Goal: Book appointment/travel/reservation

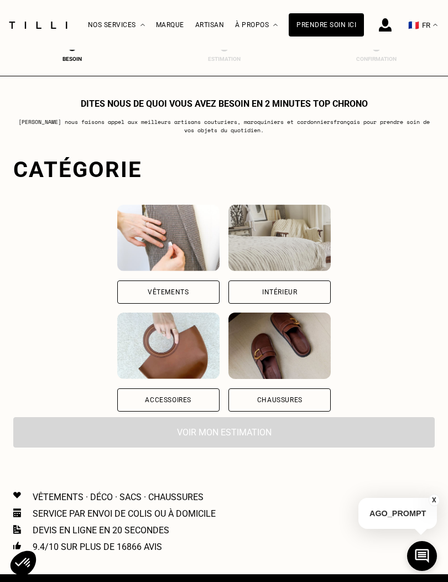
click at [117, 271] on img at bounding box center [168, 238] width 102 height 66
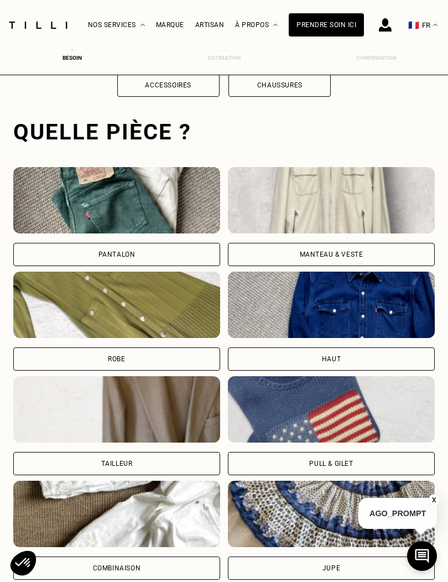
scroll to position [341, 0]
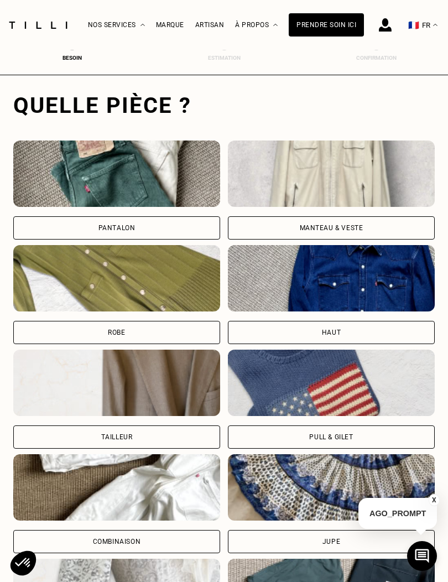
click at [34, 207] on img at bounding box center [116, 173] width 207 height 66
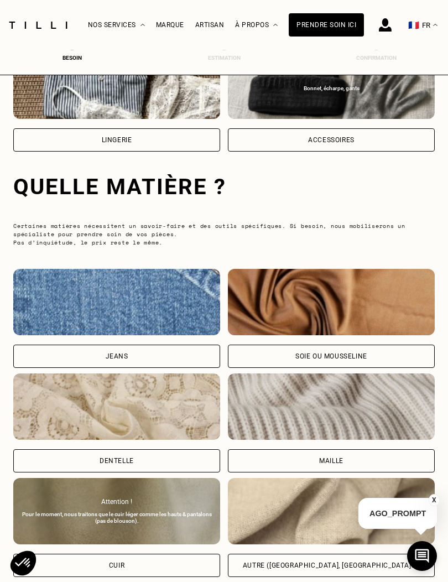
scroll to position [1034, 0]
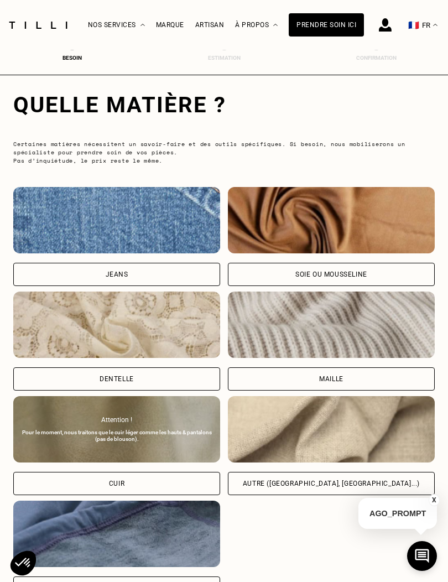
click at [64, 253] on img at bounding box center [116, 220] width 207 height 66
select select "FR"
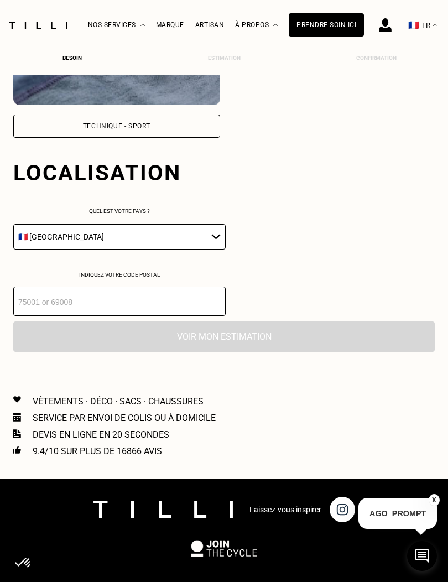
scroll to position [1566, 0]
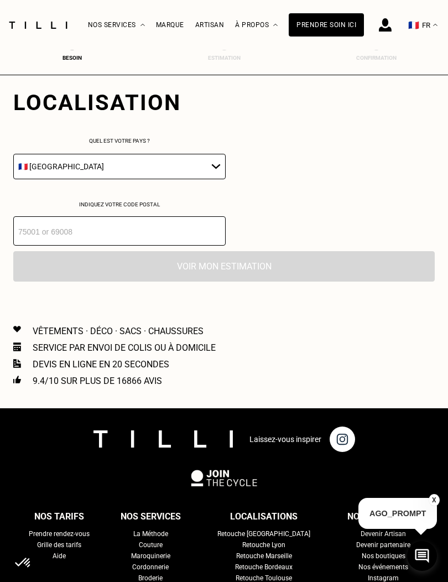
click at [56, 244] on input "number" at bounding box center [119, 230] width 212 height 29
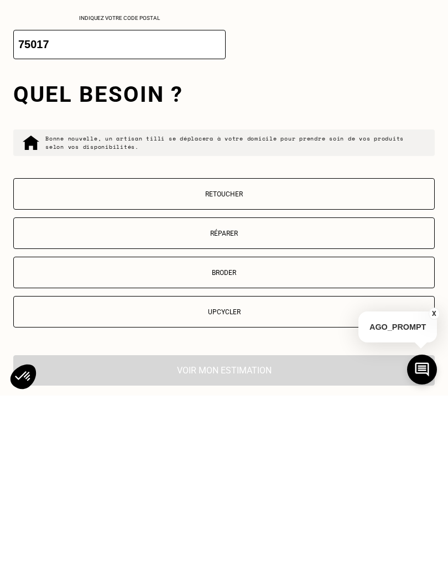
type input "75017"
click at [421, 377] on p "Retoucher" at bounding box center [223, 381] width 409 height 8
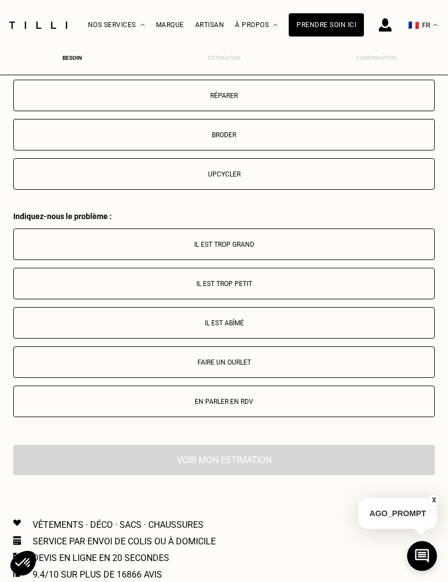
scroll to position [2043, 0]
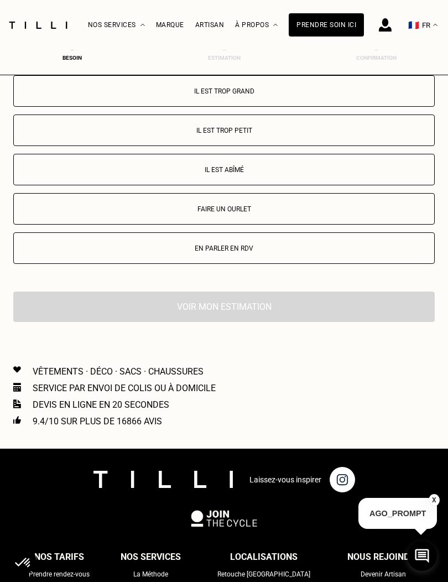
click at [49, 99] on button "Il est trop grand" at bounding box center [223, 91] width 421 height 32
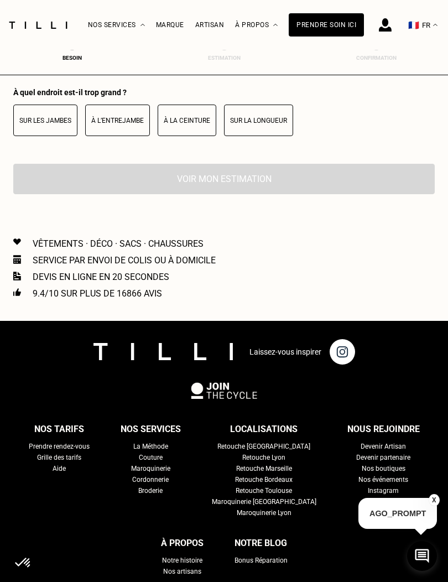
scroll to position [2271, 0]
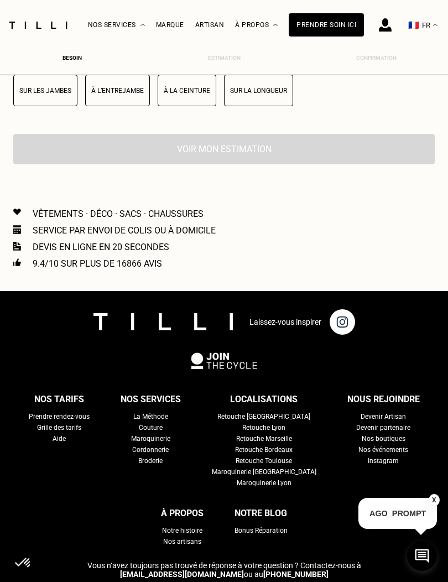
click at [249, 106] on button "Sur la longueur" at bounding box center [258, 91] width 69 height 32
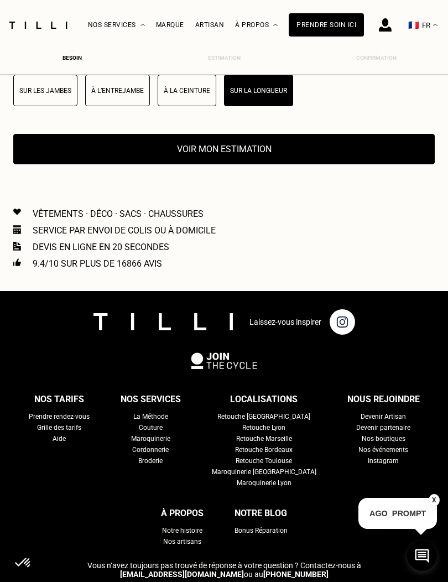
click at [52, 154] on button "Voir mon estimation" at bounding box center [223, 149] width 421 height 30
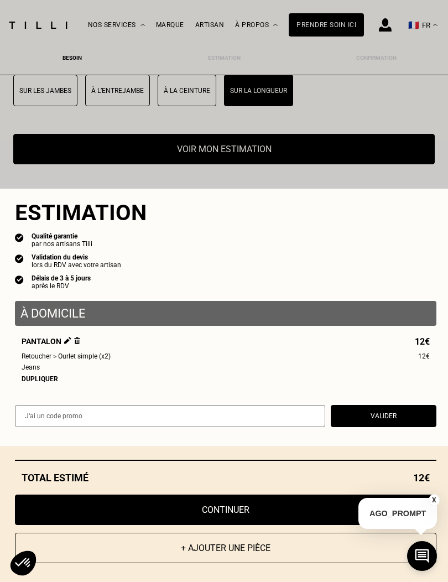
scroll to position [2274, 0]
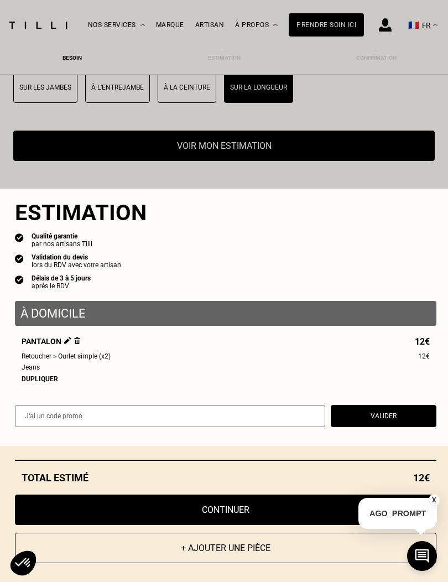
click at [385, 427] on button "Valider" at bounding box center [384, 416] width 106 height 22
click at [332, 525] on button "Continuer" at bounding box center [225, 509] width 421 height 30
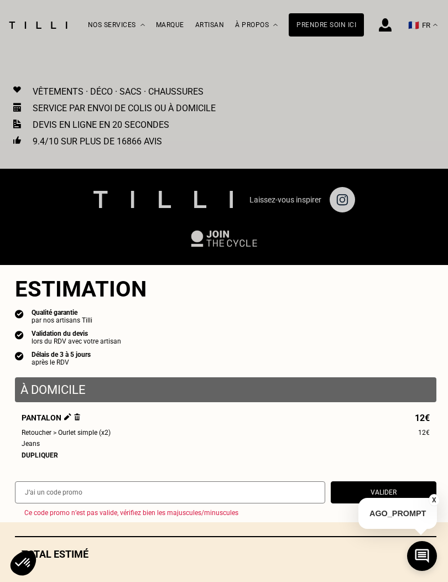
scroll to position [358, 0]
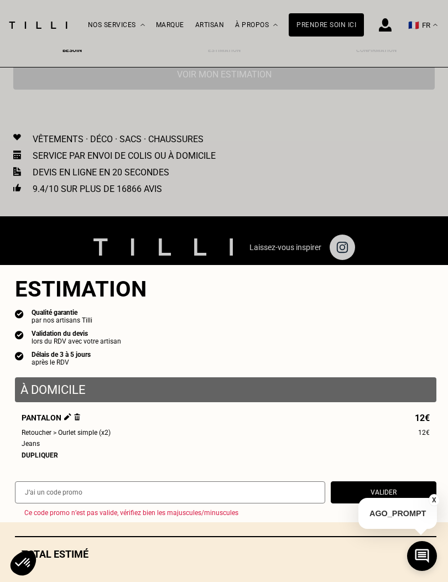
select select "FR"
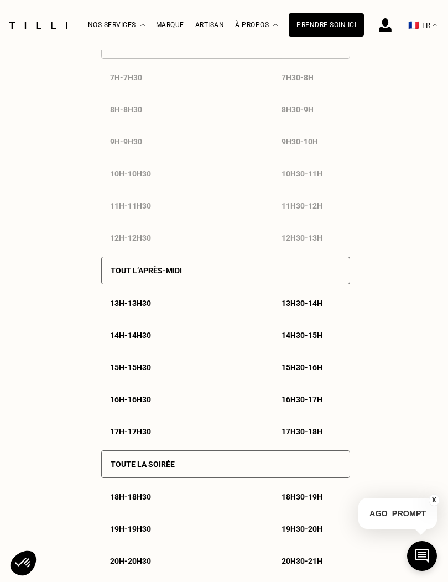
scroll to position [677, 0]
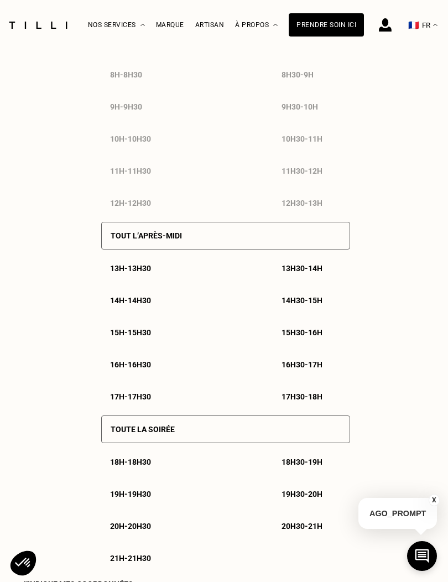
click at [332, 475] on div "18h30 - 19h" at bounding box center [311, 461] width 77 height 27
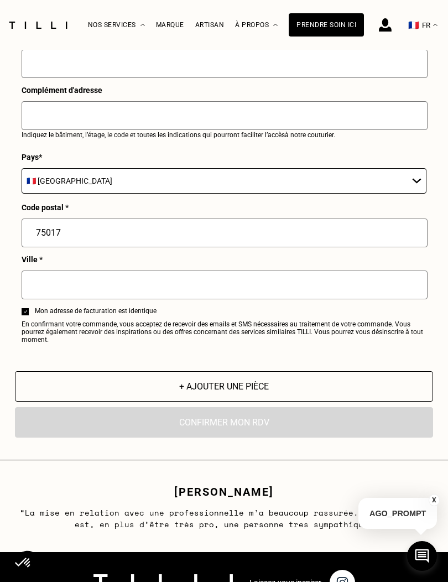
scroll to position [1496, 0]
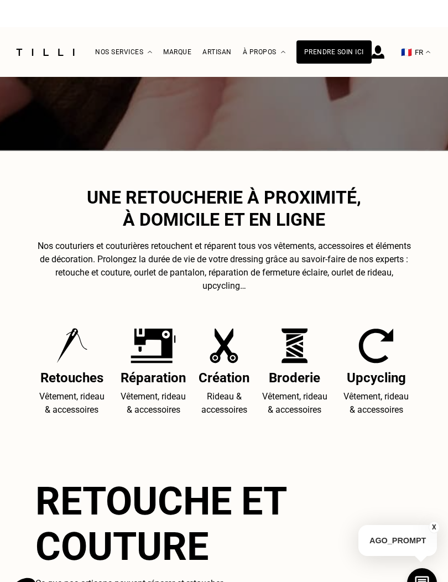
scroll to position [1652, 0]
